Goal: Task Accomplishment & Management: Complete application form

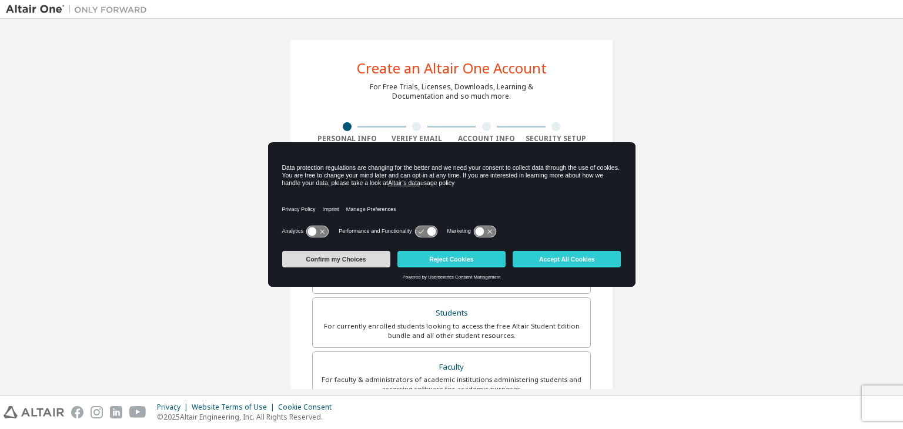
click at [372, 258] on button "Confirm my Choices" at bounding box center [336, 259] width 108 height 16
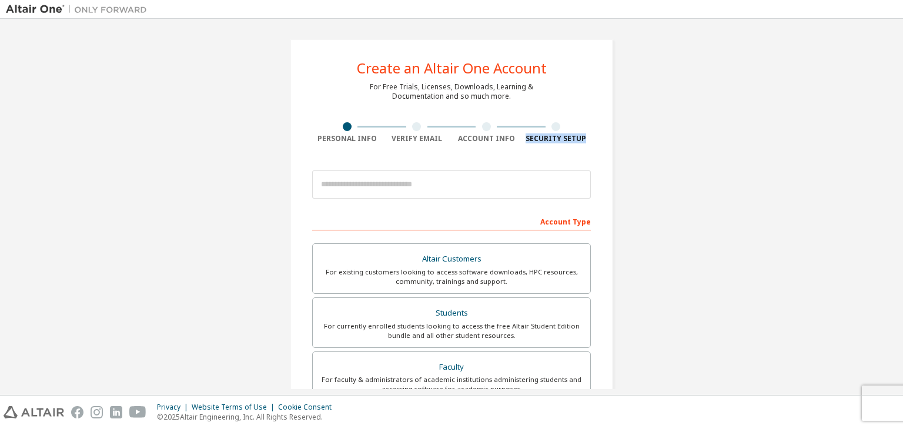
drag, startPoint x: 903, startPoint y: 111, endPoint x: 903, endPoint y: 158, distance: 47.0
click at [903, 158] on div "Create an Altair One Account For Free Trials, Licenses, Downloads, Learning & D…" at bounding box center [451, 207] width 903 height 376
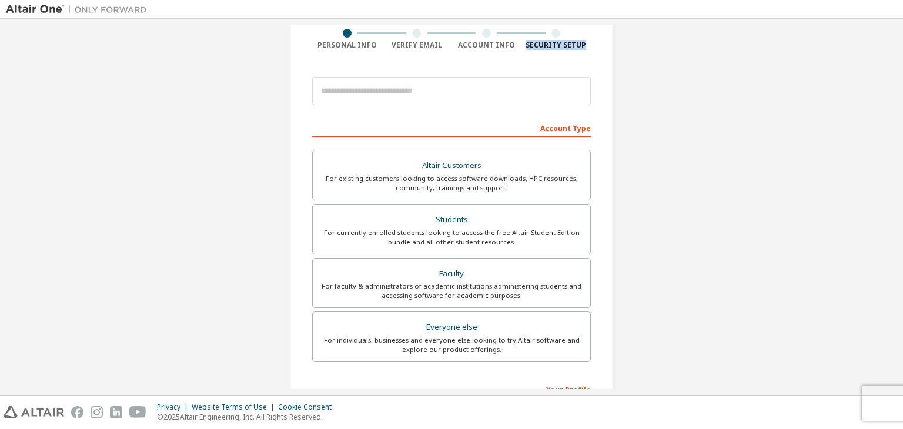
scroll to position [94, 0]
click at [522, 250] on label "Students For currently enrolled students looking to access the free Altair Stud…" at bounding box center [451, 228] width 279 height 51
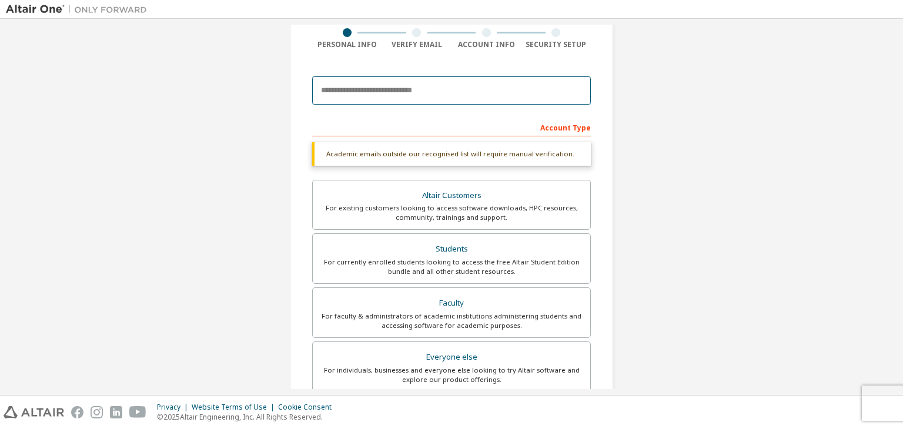
click at [419, 78] on input "email" at bounding box center [451, 90] width 279 height 28
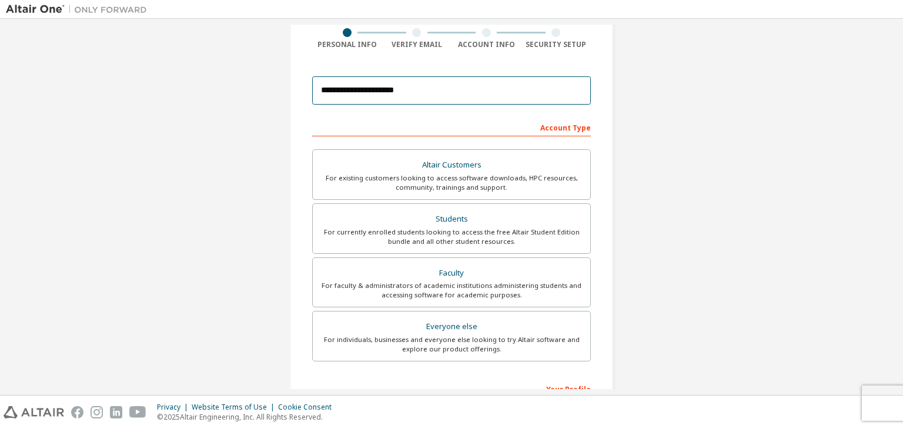
type input "**********"
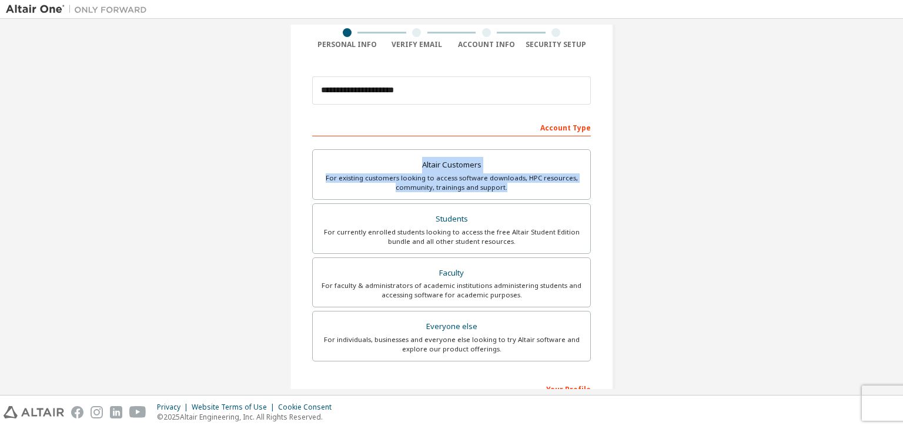
drag, startPoint x: 903, startPoint y: 135, endPoint x: 903, endPoint y: 193, distance: 58.2
click at [903, 193] on div "**********" at bounding box center [451, 207] width 903 height 376
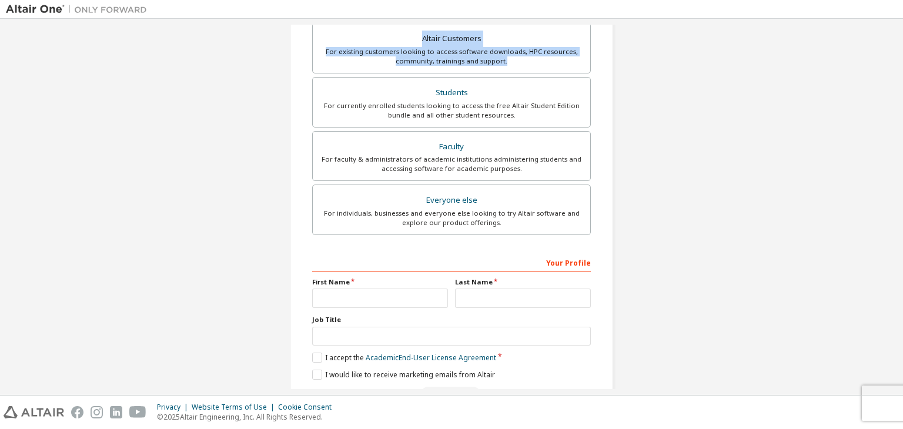
scroll to position [256, 0]
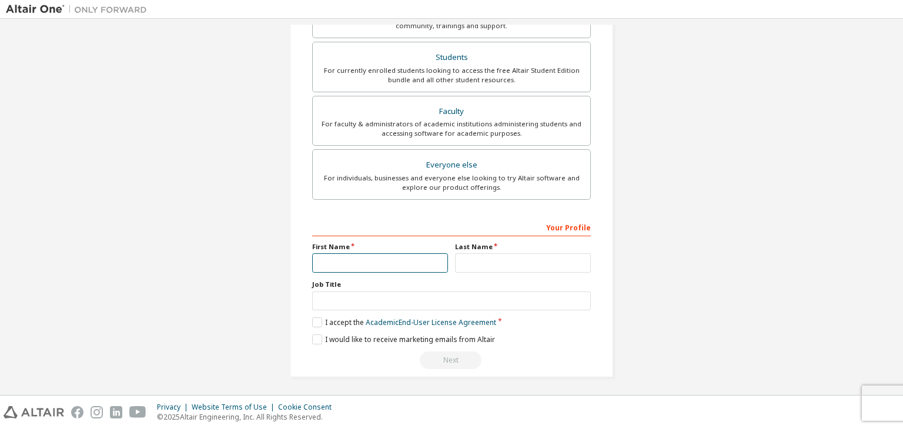
click at [325, 257] on input "text" at bounding box center [380, 262] width 136 height 19
type input "*"
type input "*****"
click at [477, 258] on input "text" at bounding box center [523, 262] width 136 height 19
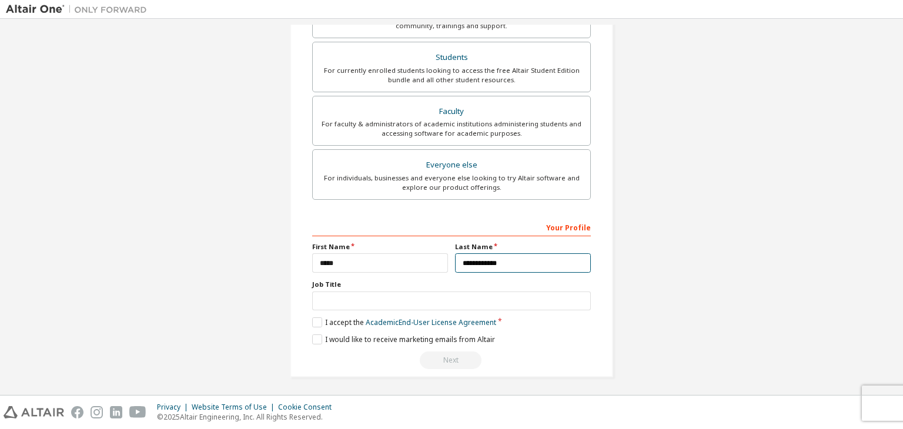
type input "**********"
click at [466, 293] on input "text" at bounding box center [451, 301] width 279 height 19
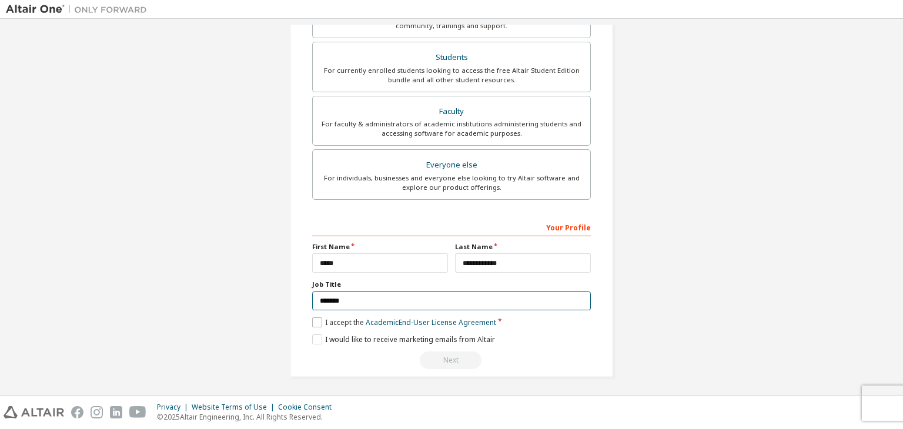
type input "*******"
click at [315, 319] on label "I accept the Academic End-User License Agreement" at bounding box center [404, 323] width 184 height 10
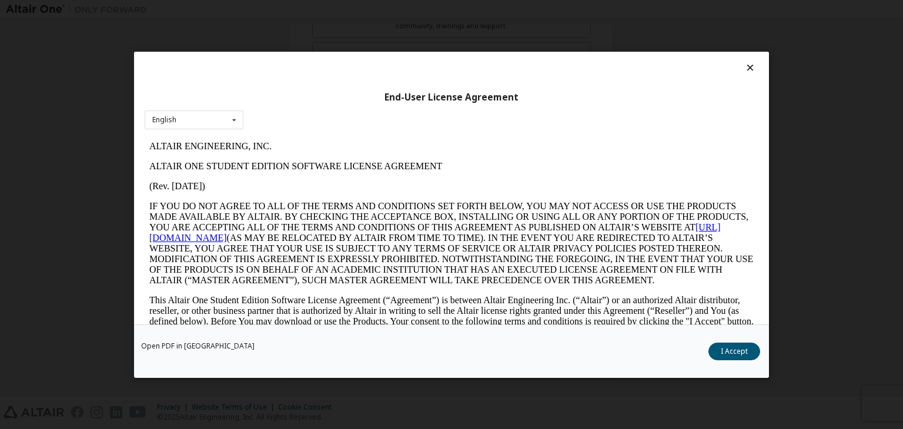
scroll to position [0, 0]
click at [778, 196] on div "End-User License Agreement English English Open PDF in [GEOGRAPHIC_DATA] I Acce…" at bounding box center [451, 214] width 903 height 429
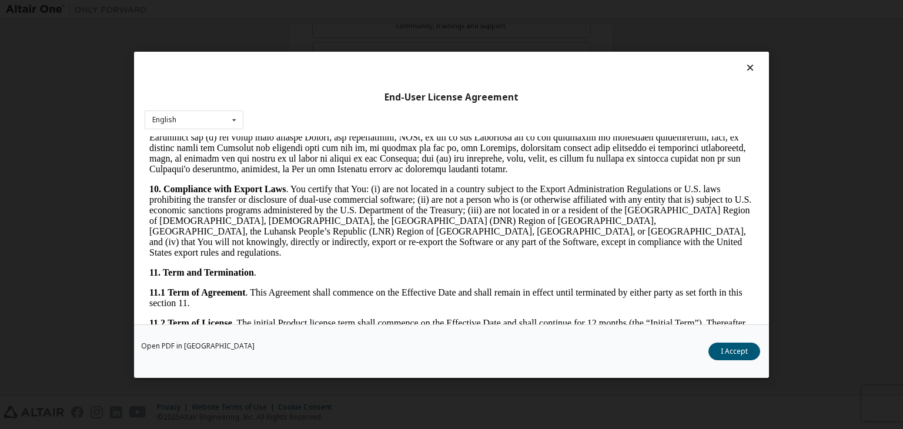
scroll to position [1964, 0]
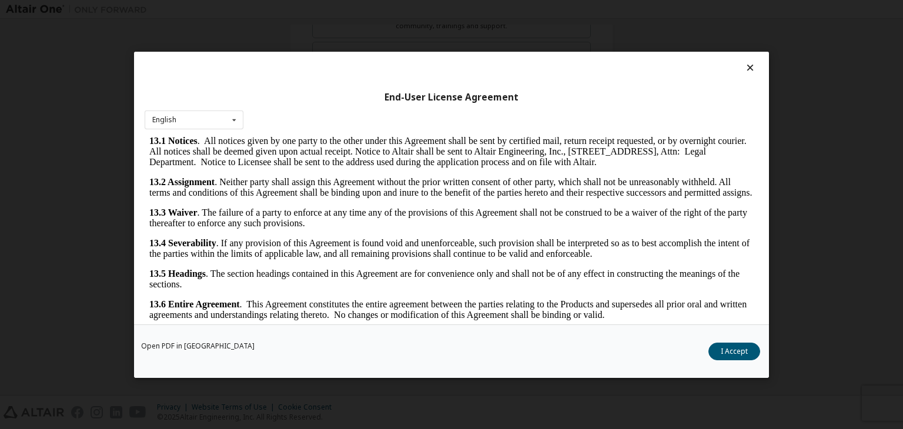
drag, startPoint x: 748, startPoint y: 152, endPoint x: 883, endPoint y: 460, distance: 337.0
click at [728, 347] on button "I Accept" at bounding box center [735, 352] width 52 height 18
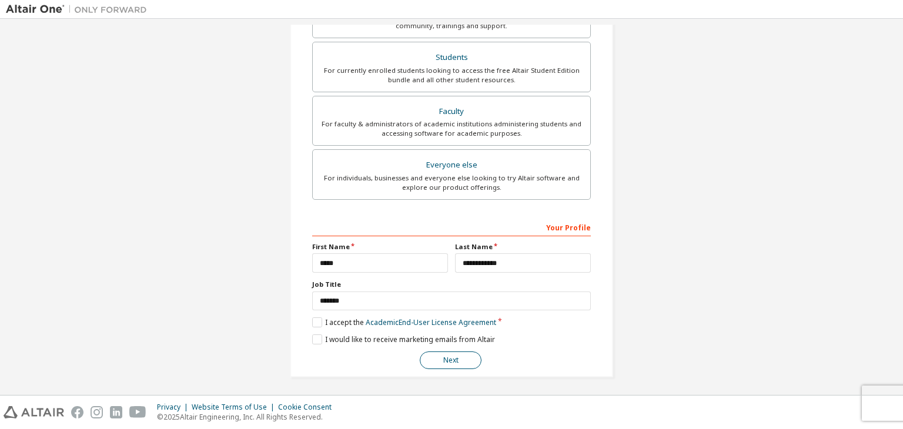
click at [464, 355] on button "Next" at bounding box center [451, 361] width 62 height 18
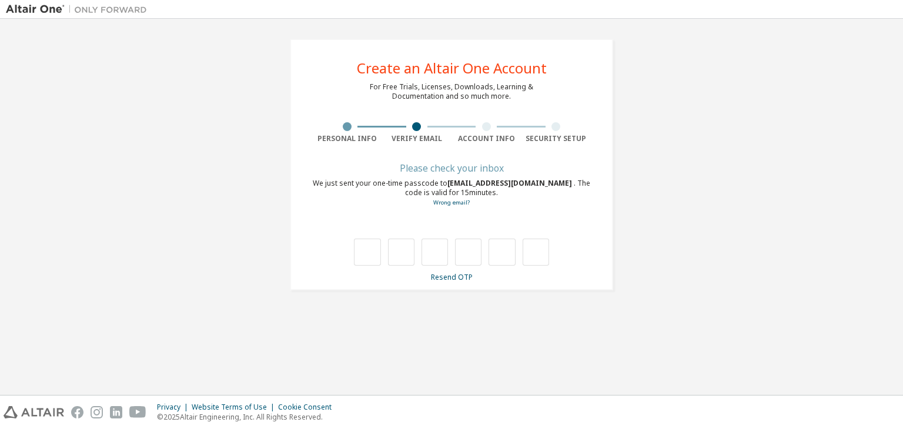
scroll to position [0, 0]
drag, startPoint x: 447, startPoint y: 183, endPoint x: 529, endPoint y: 183, distance: 82.3
click at [529, 183] on span "[EMAIL_ADDRESS][DOMAIN_NAME]" at bounding box center [510, 183] width 126 height 10
copy span "[EMAIL_ADDRESS][DOMAIN_NAME]"
click at [360, 250] on input "text" at bounding box center [367, 252] width 26 height 27
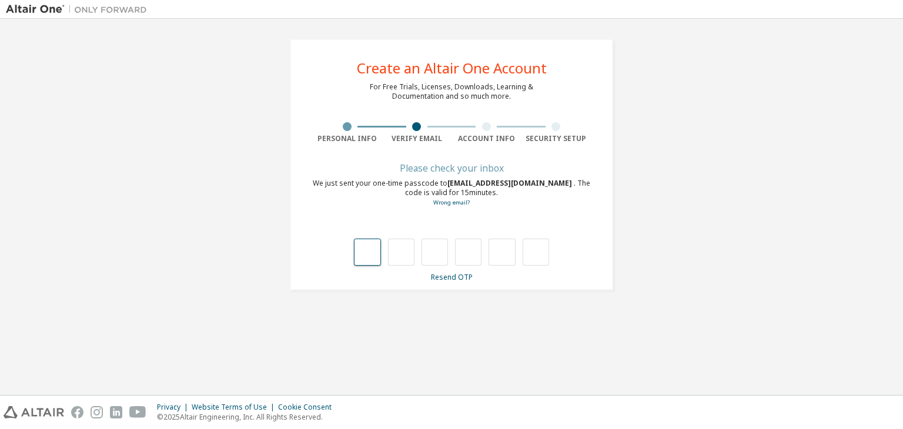
type input "*"
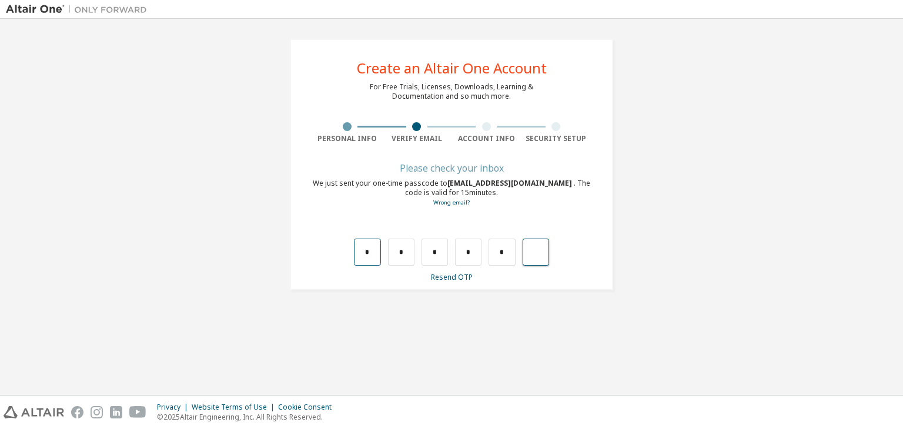
type input "*"
